Goal: Information Seeking & Learning: Learn about a topic

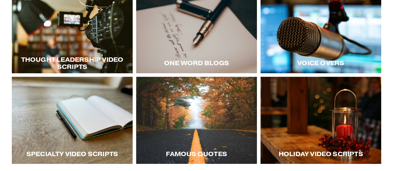
scroll to position [117, 0]
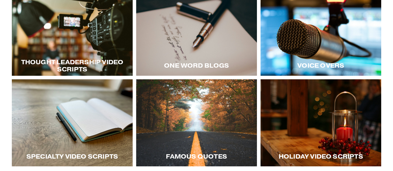
click at [77, 133] on div at bounding box center [72, 123] width 121 height 88
click at [71, 48] on div at bounding box center [72, 32] width 121 height 88
click at [323, 47] on div at bounding box center [321, 32] width 121 height 88
click at [318, 55] on div at bounding box center [321, 32] width 121 height 88
click at [194, 37] on div at bounding box center [196, 32] width 121 height 88
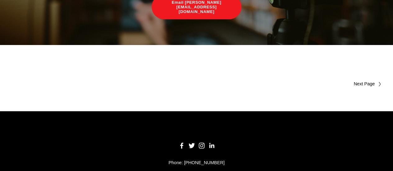
scroll to position [148, 0]
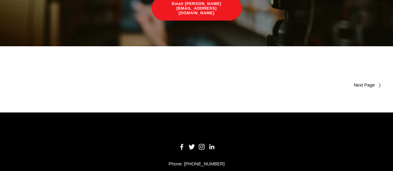
click at [370, 82] on span "Older Posts" at bounding box center [352, 85] width 44 height 7
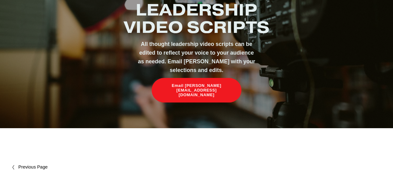
scroll to position [66, 0]
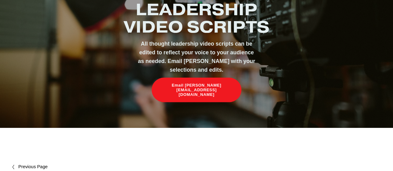
click at [27, 165] on div "(0001)" at bounding box center [29, 156] width 35 height 26
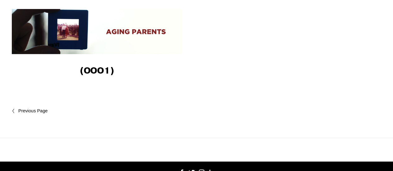
scroll to position [615, 0]
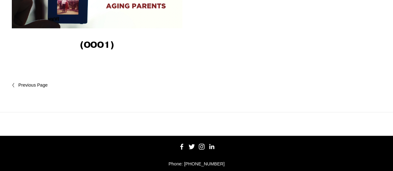
click at [25, 82] on span "Newer Posts" at bounding box center [45, 85] width 55 height 7
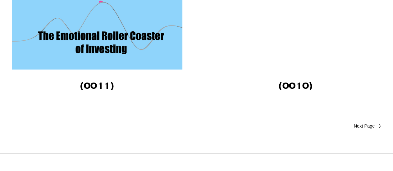
scroll to position [1528, 0]
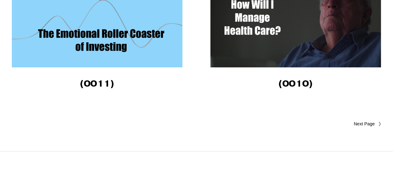
click at [369, 121] on span "Older Posts" at bounding box center [352, 124] width 44 height 7
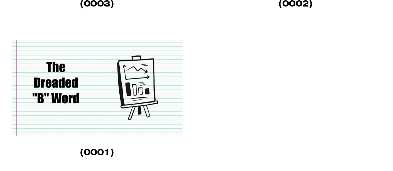
scroll to position [717, 0]
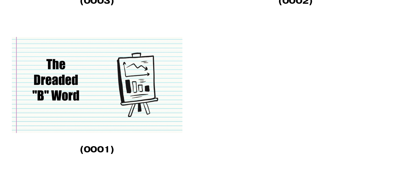
drag, startPoint x: 395, startPoint y: 45, endPoint x: 396, endPoint y: 184, distance: 139.0
click at [109, 88] on img at bounding box center [97, 85] width 171 height 96
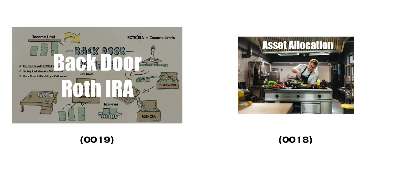
scroll to position [878, 0]
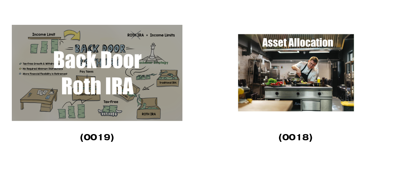
click at [81, 69] on img at bounding box center [97, 73] width 171 height 96
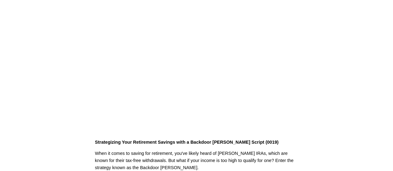
scroll to position [41, 0]
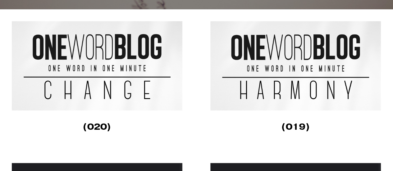
scroll to position [151, 0]
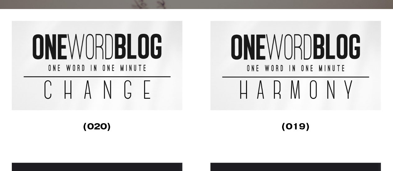
click at [105, 54] on img at bounding box center [97, 66] width 171 height 90
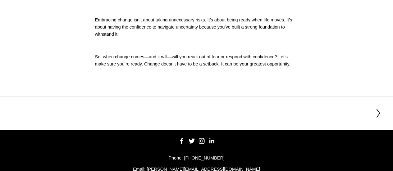
scroll to position [203, 0]
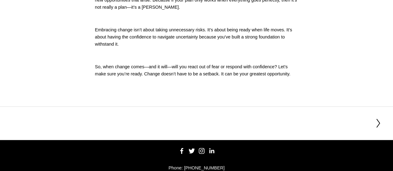
click at [377, 125] on icon at bounding box center [379, 123] width 6 height 10
